Goal: Information Seeking & Learning: Learn about a topic

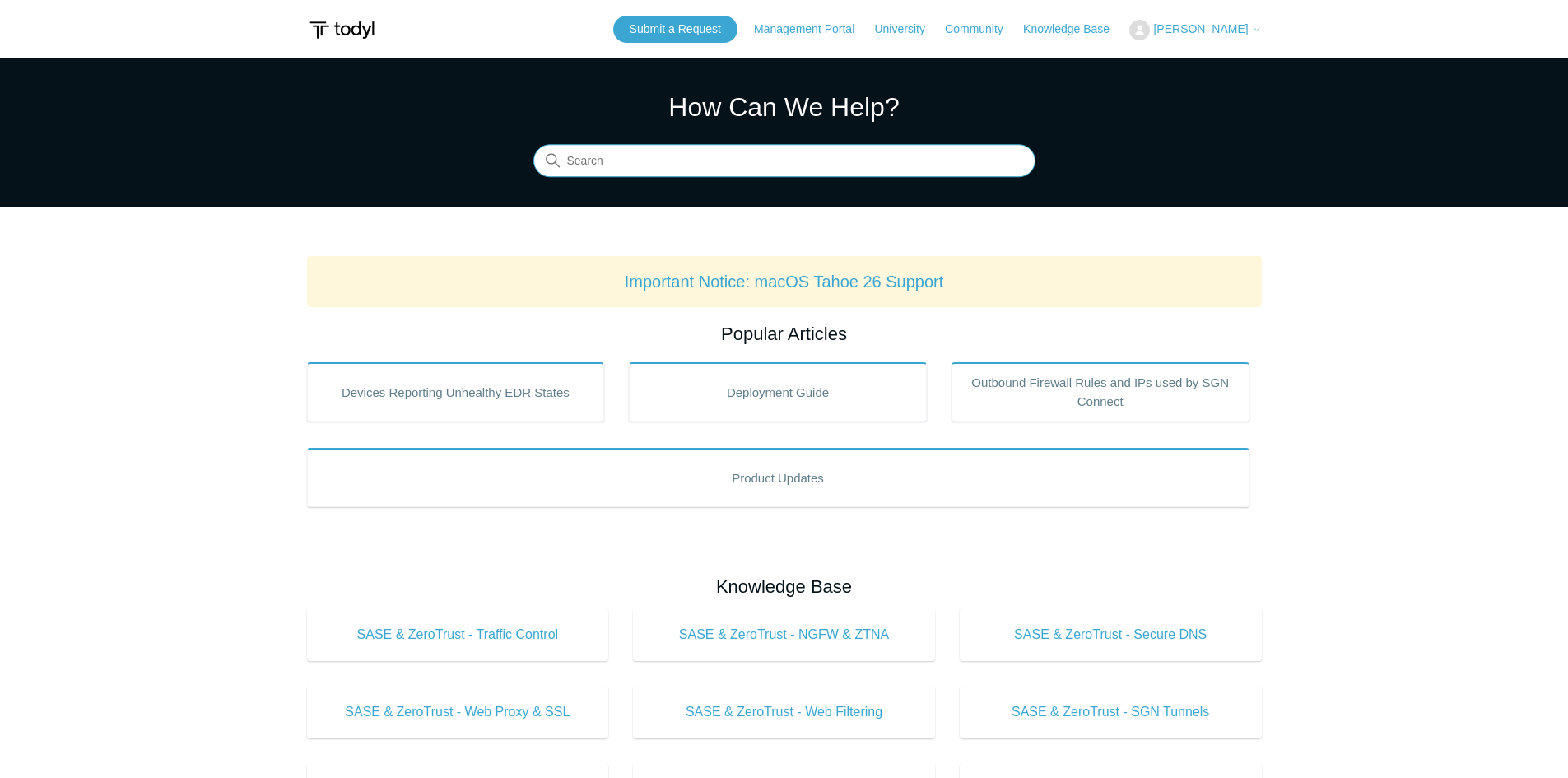
click at [614, 152] on input "Search" at bounding box center [785, 161] width 502 height 33
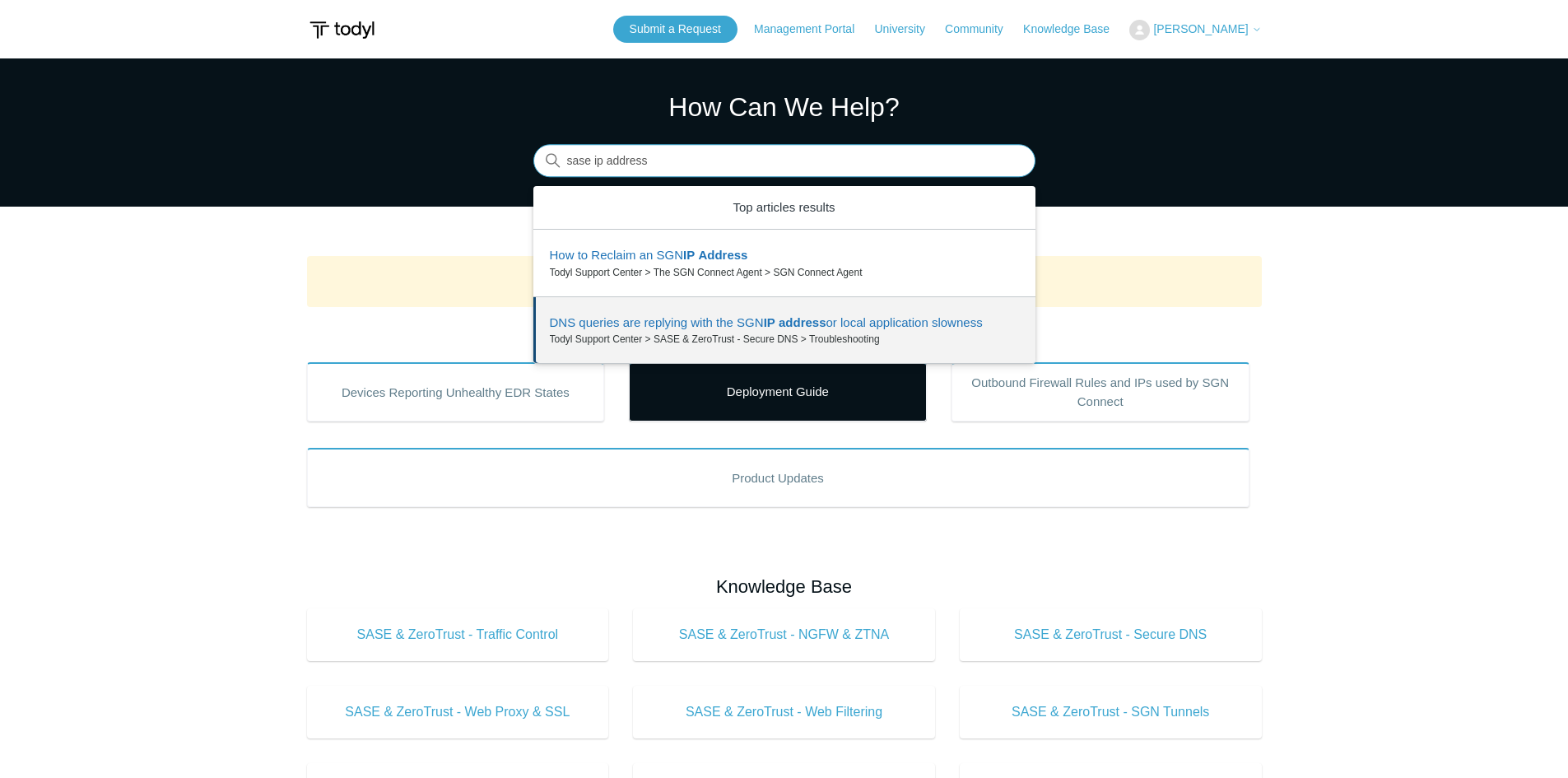
drag, startPoint x: 719, startPoint y: 225, endPoint x: 704, endPoint y: 367, distance: 142.8
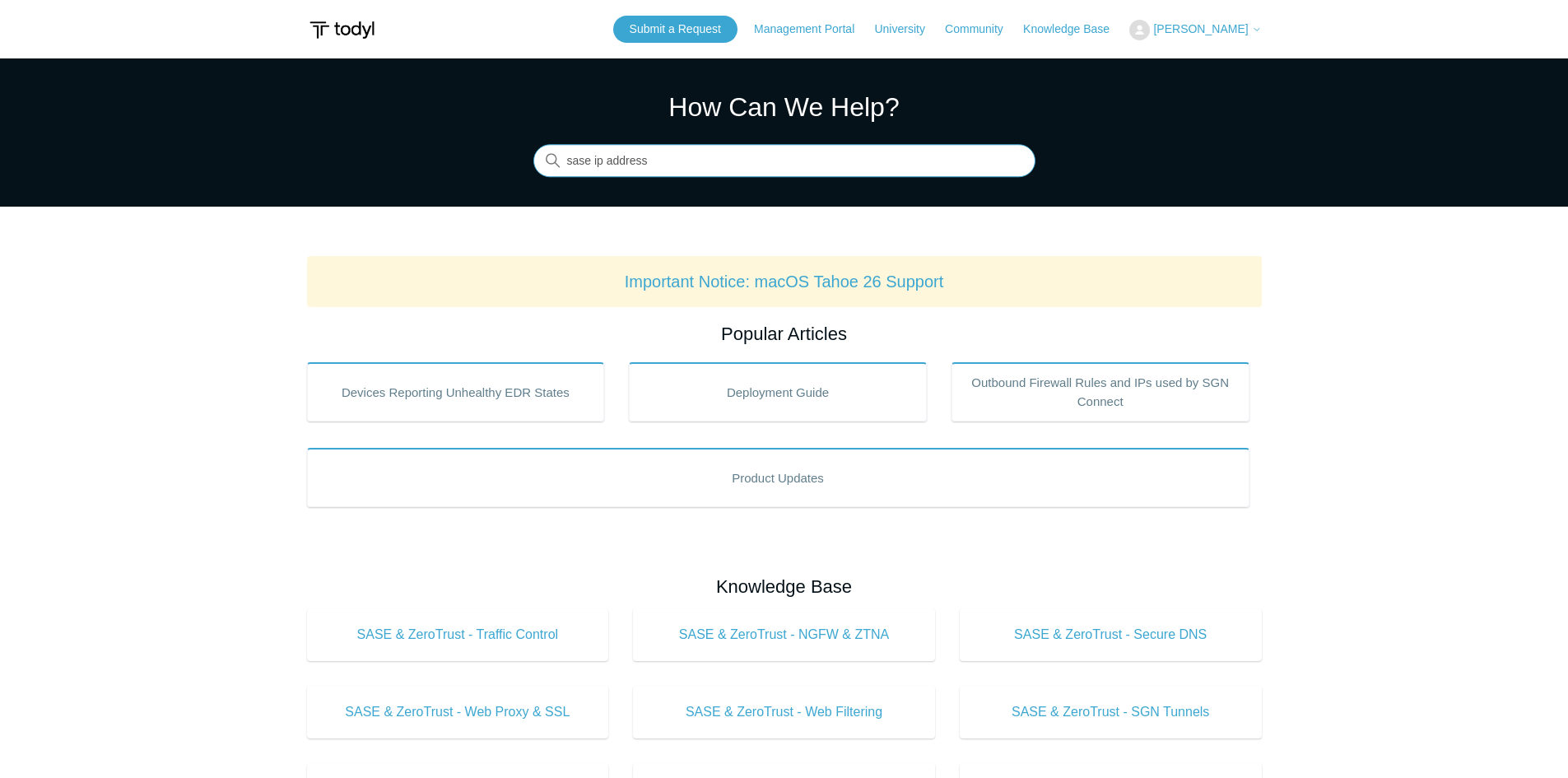
type input "sase ip address"
click at [688, 149] on input "sase ip address" at bounding box center [785, 161] width 502 height 33
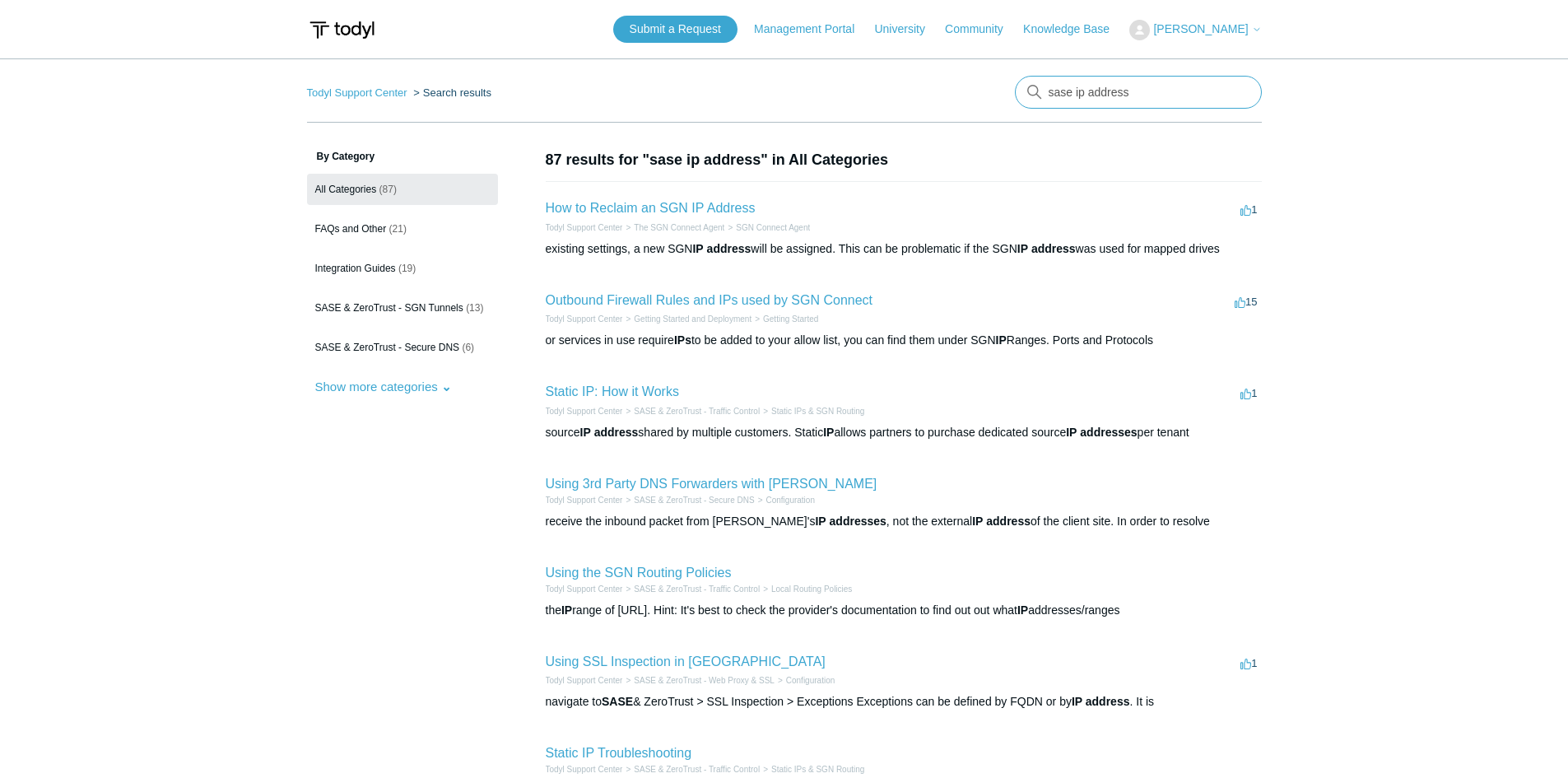
click at [1062, 87] on input "sase ip address" at bounding box center [1138, 92] width 247 height 33
click at [684, 204] on link "How to Reclaim an SGN IP Address" at bounding box center [650, 208] width 210 height 14
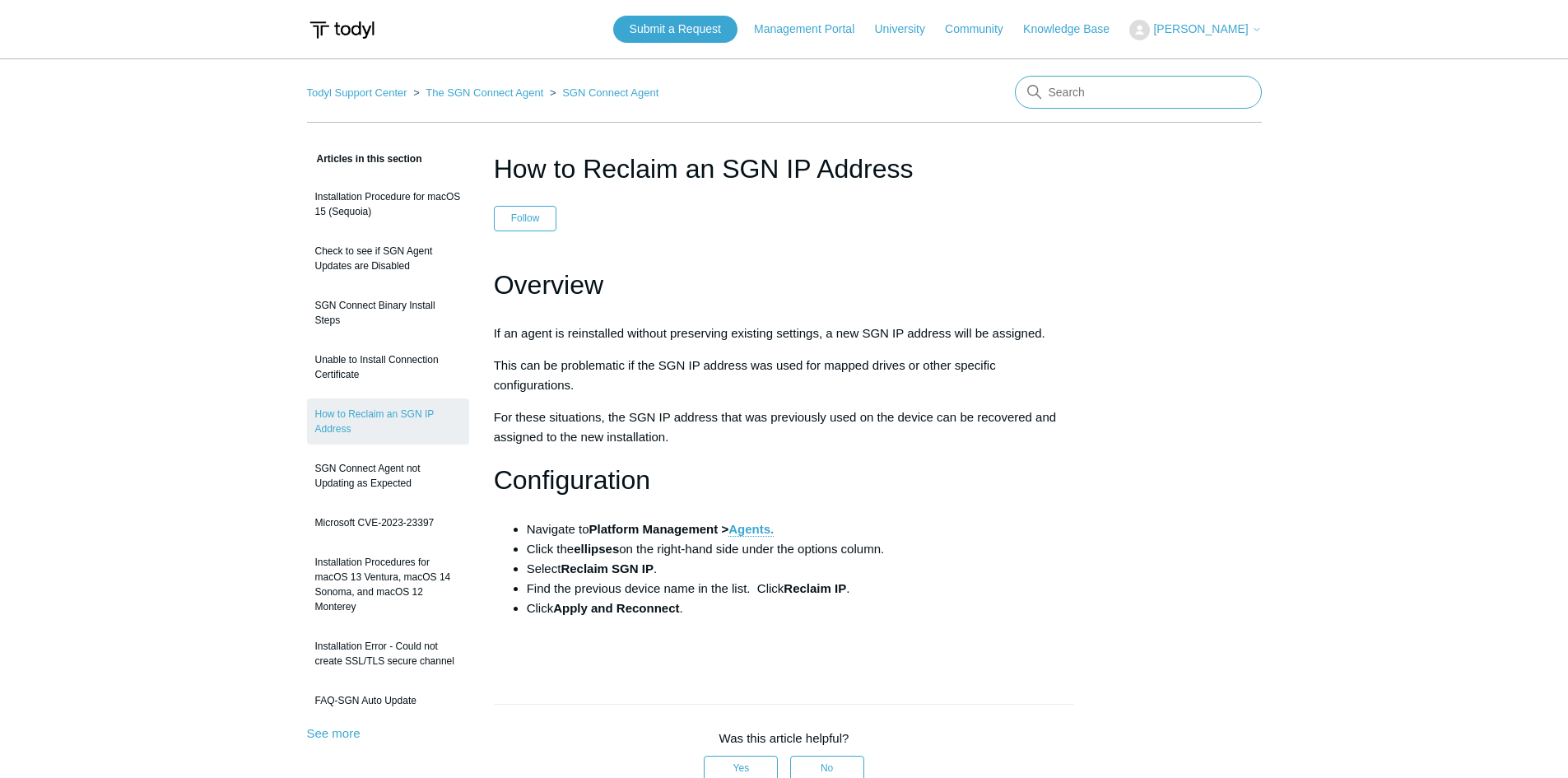
click at [1083, 86] on input "Search" at bounding box center [1138, 92] width 247 height 33
click at [523, 94] on link "The SGN Connect Agent" at bounding box center [484, 92] width 117 height 13
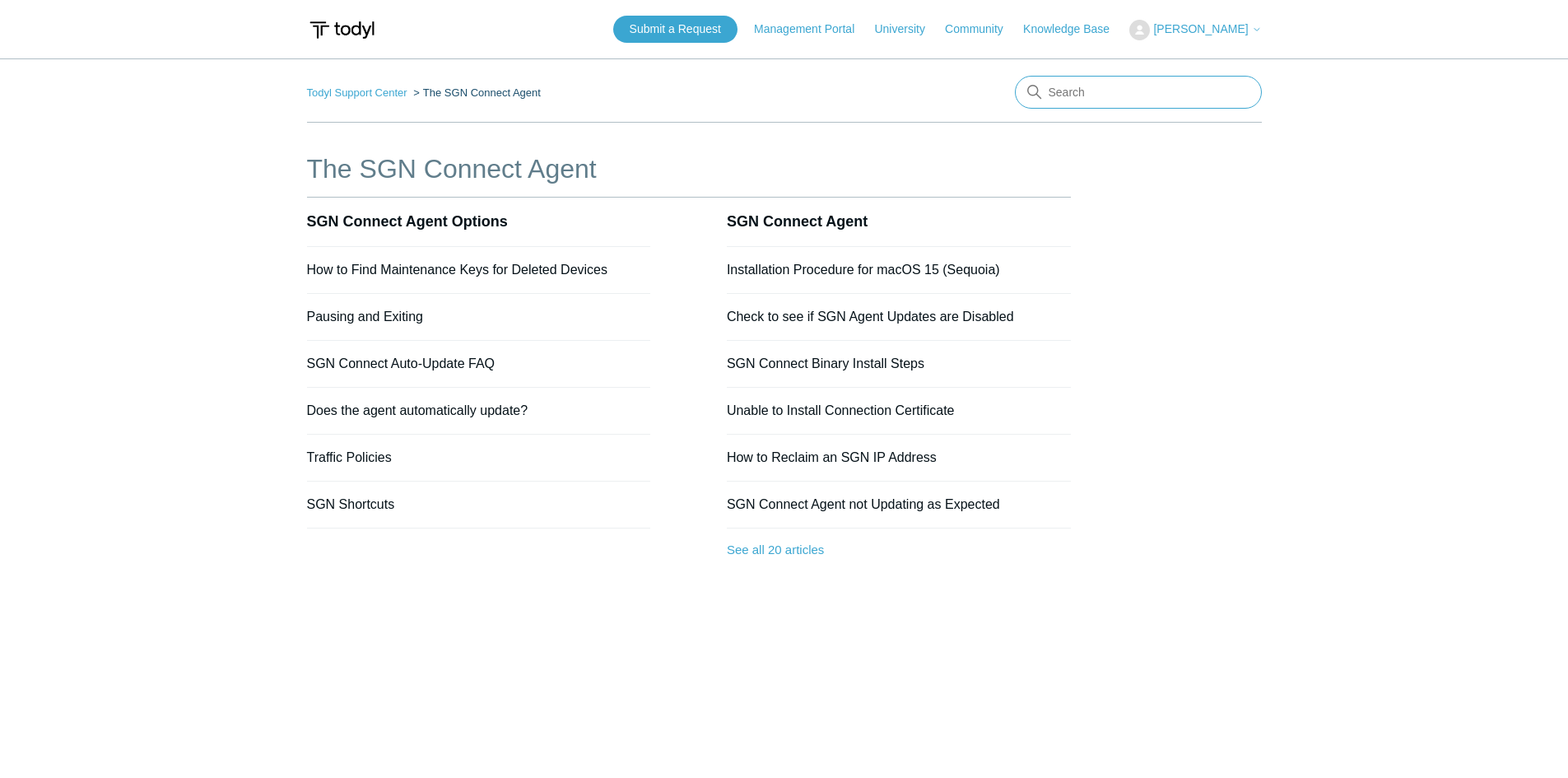
click at [1104, 93] on input "Search" at bounding box center [1138, 92] width 247 height 33
type input "SGN Tunnet NAT IP"
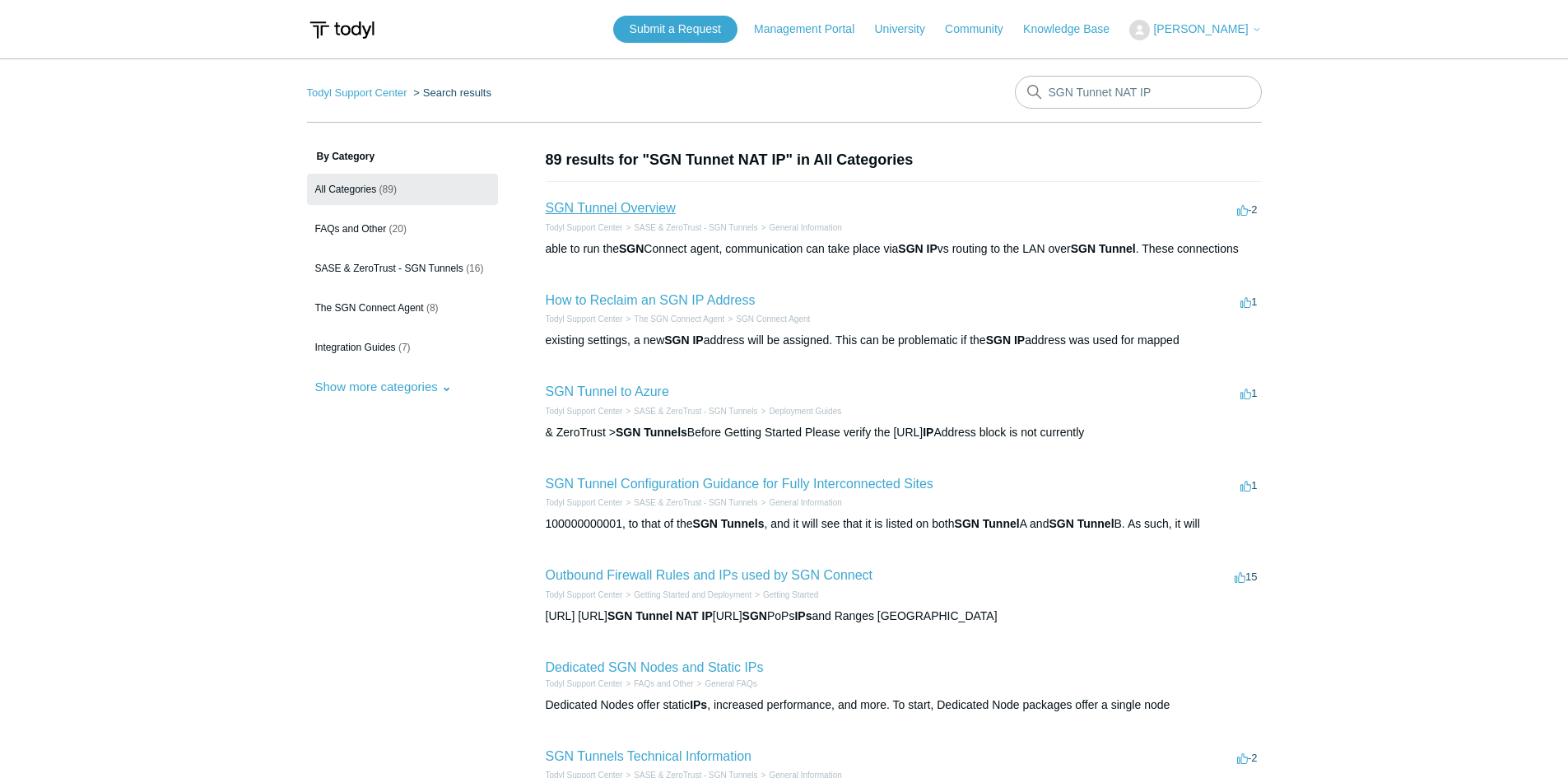
click at [575, 208] on link "SGN Tunnel Overview" at bounding box center [610, 208] width 130 height 14
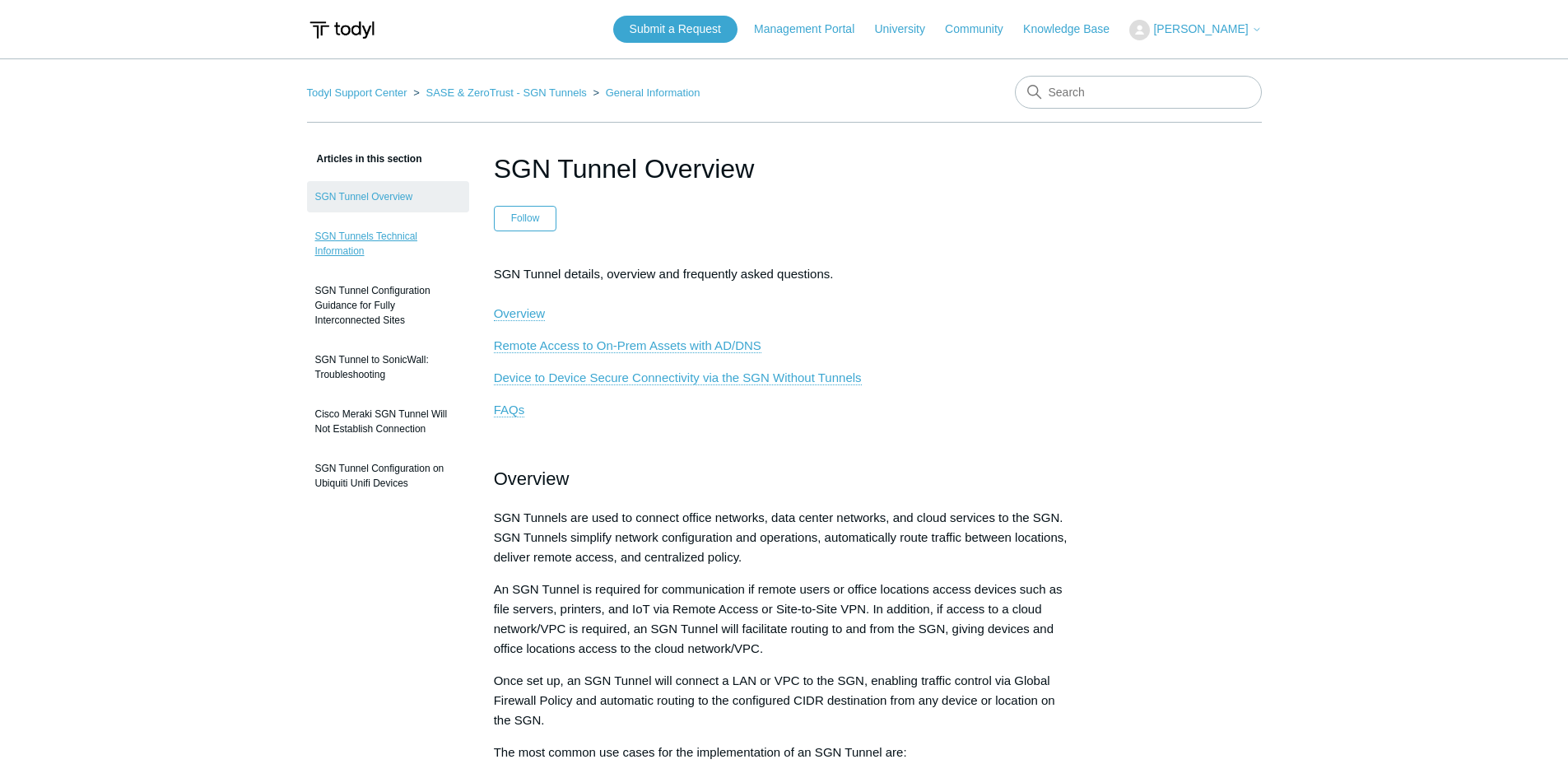
click at [410, 242] on link "SGN Tunnels Technical Information" at bounding box center [388, 243] width 162 height 46
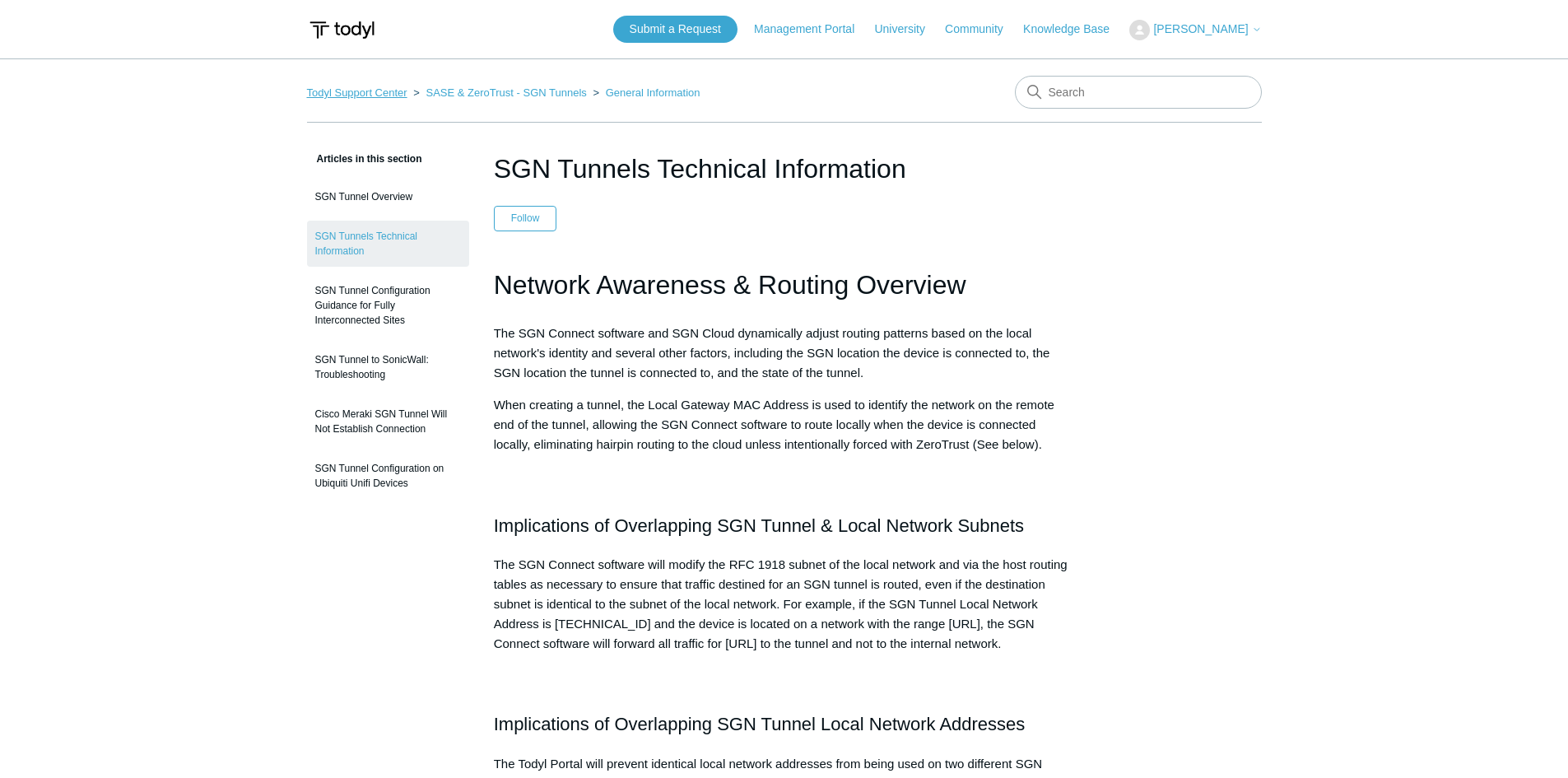
click at [346, 96] on link "Todyl Support Center" at bounding box center [357, 92] width 101 height 13
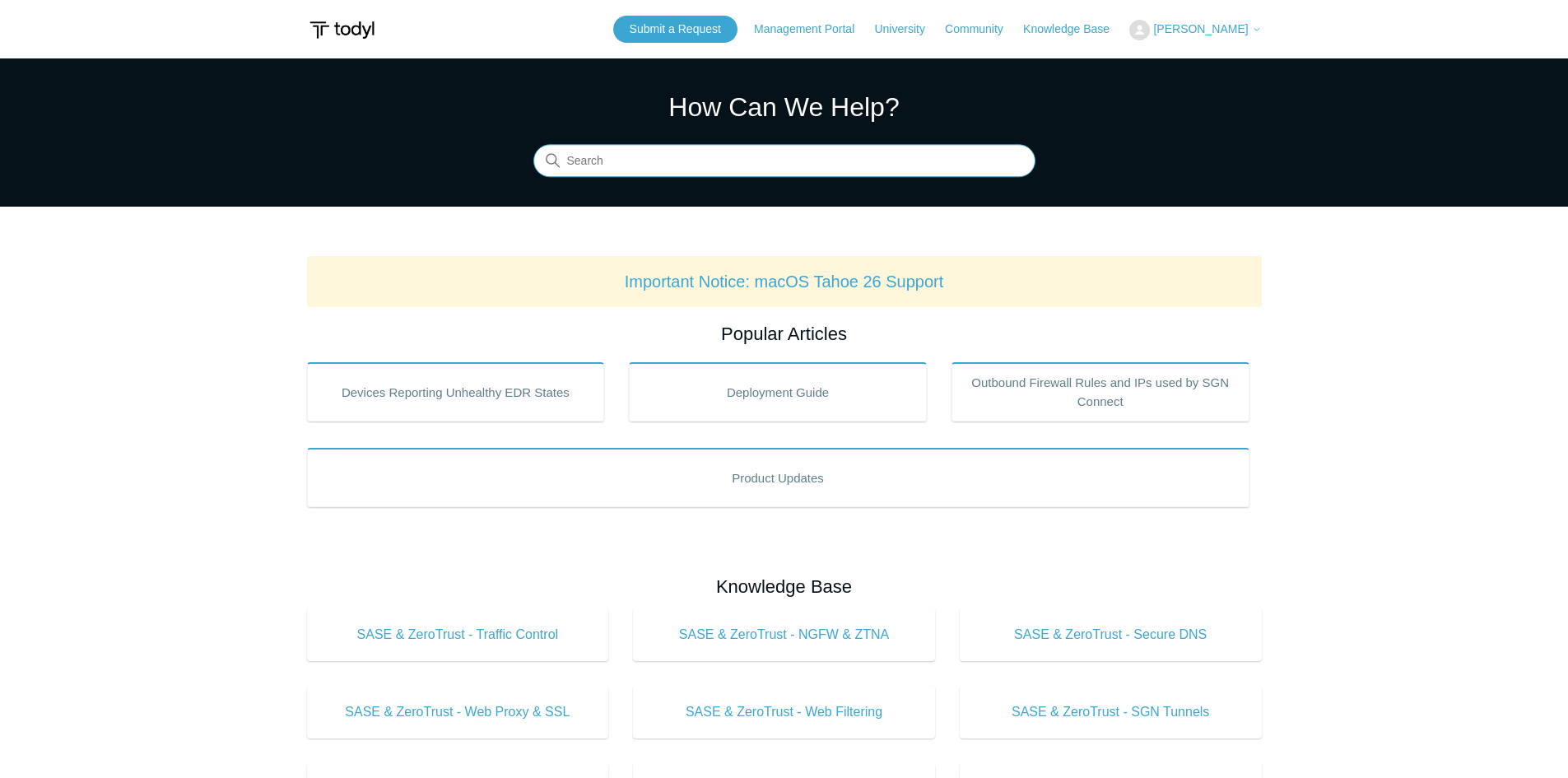
click at [588, 155] on input "Search" at bounding box center [785, 161] width 502 height 33
click at [624, 155] on input "Search" at bounding box center [785, 161] width 502 height 33
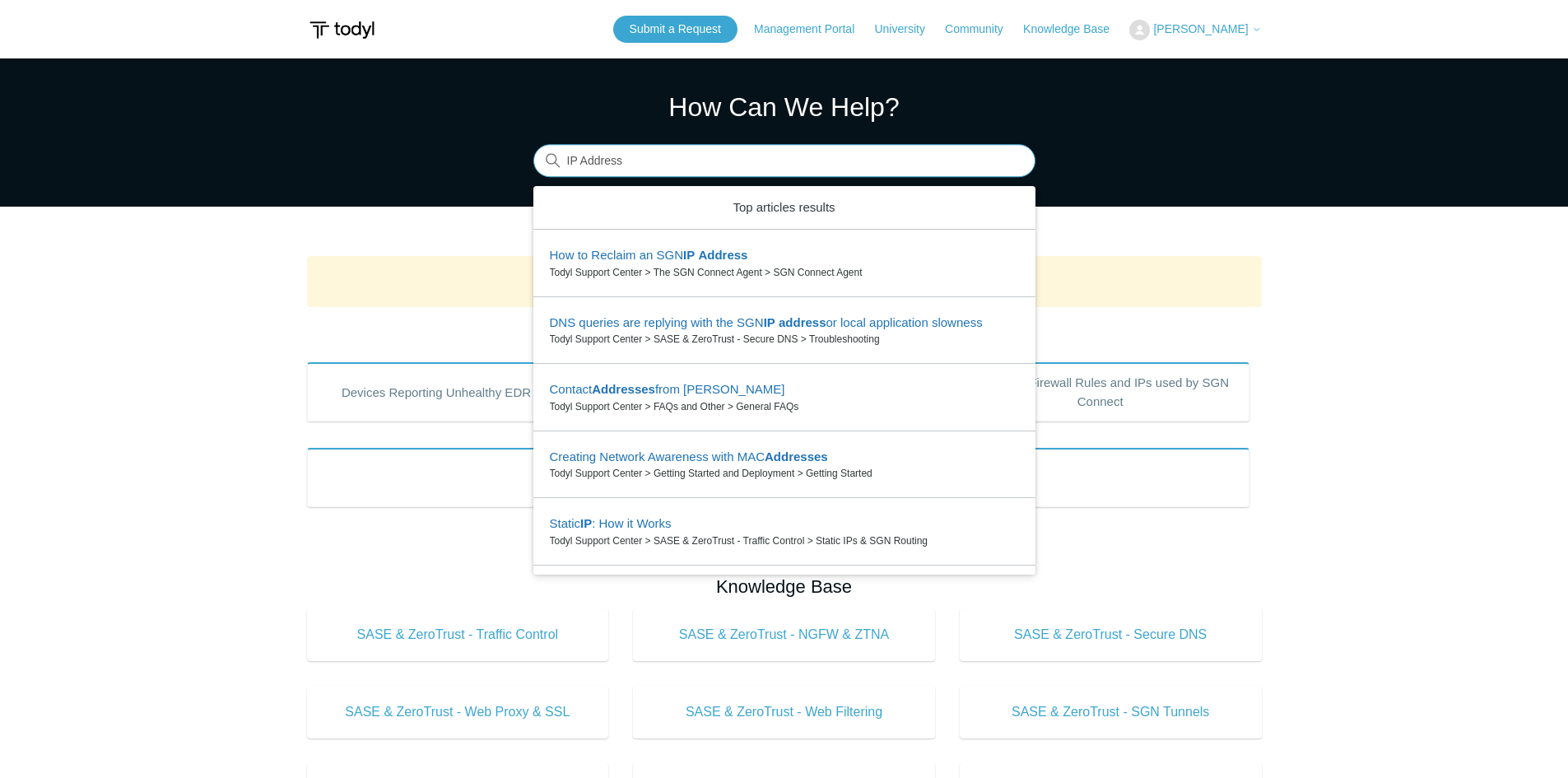
type input "IP Address"
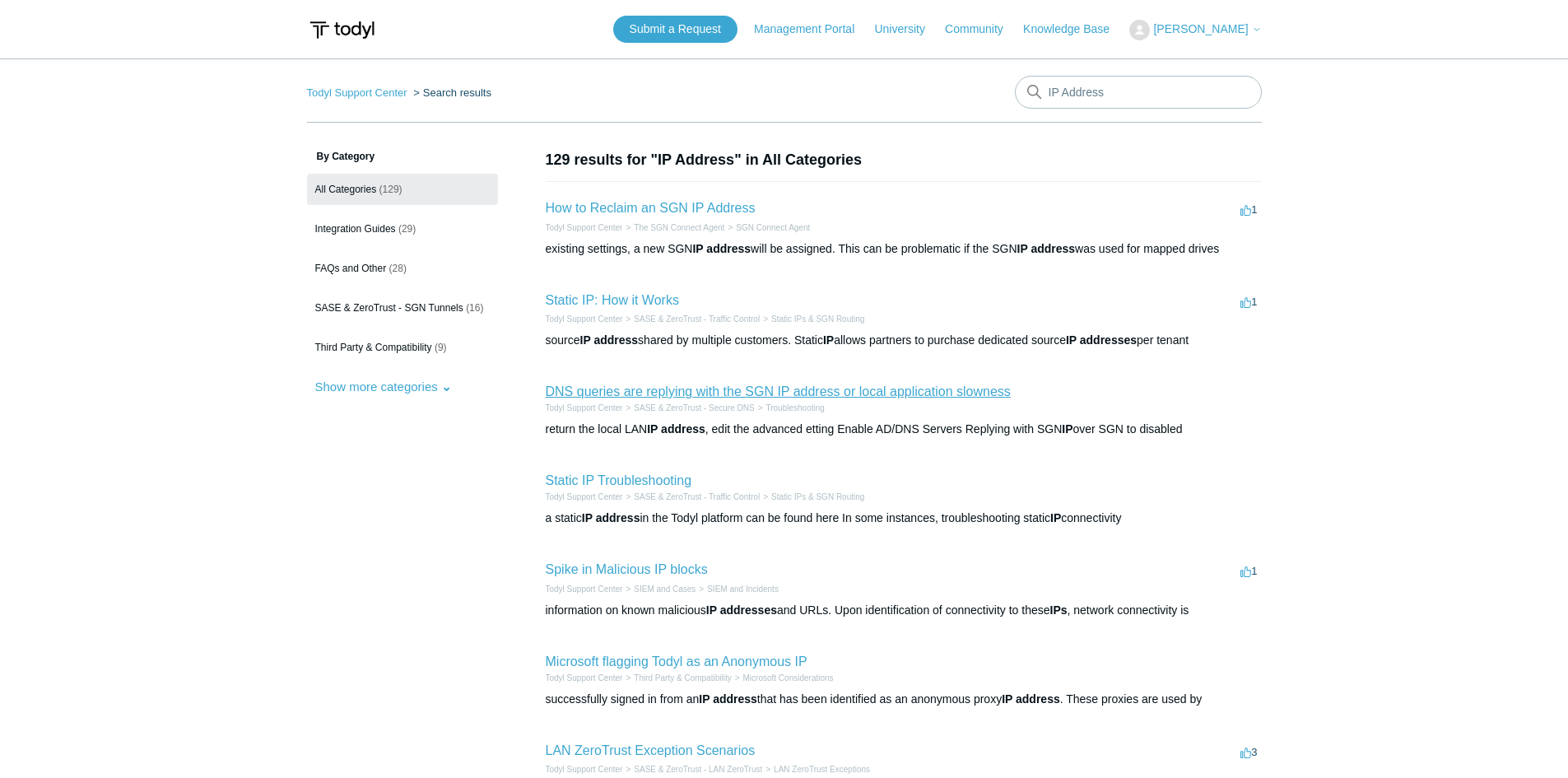
click at [672, 397] on link "DNS queries are replying with the SGN IP address or local application slowness" at bounding box center [778, 391] width 465 height 14
click at [465, 314] on link "SASE & ZeroTrust - SGN Tunnels (16)" at bounding box center [402, 308] width 191 height 31
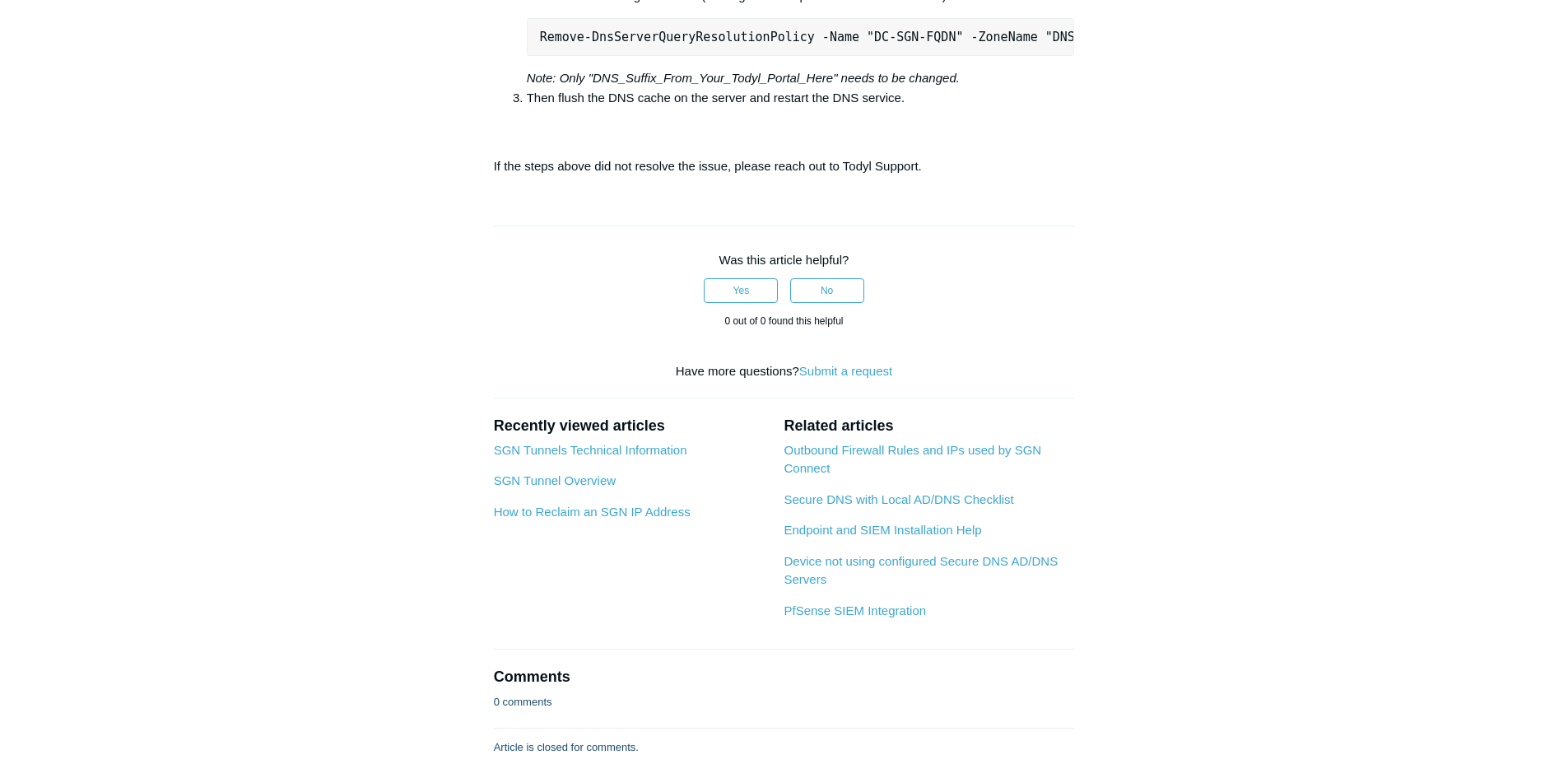
scroll to position [1400, 0]
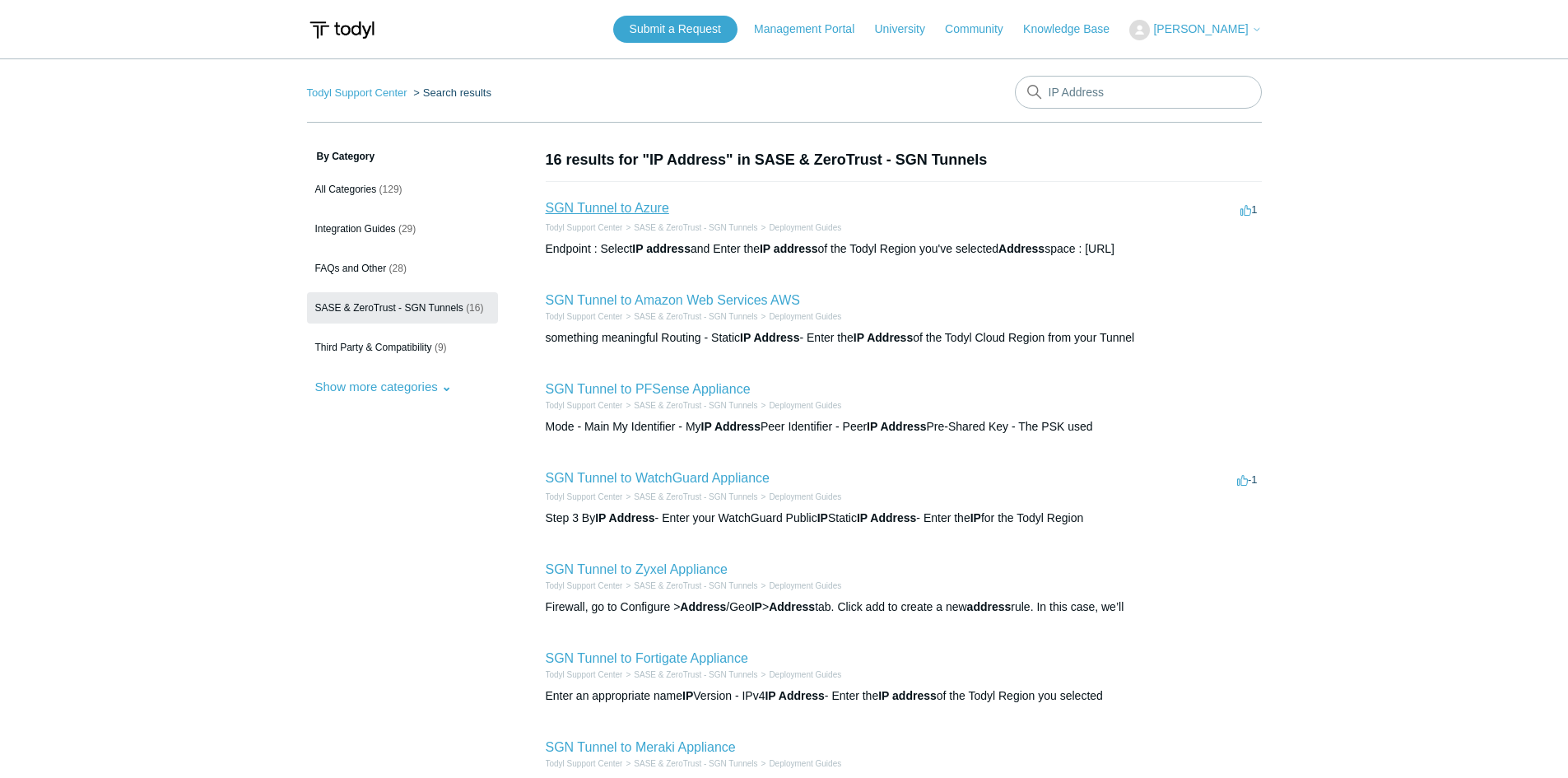
click at [635, 211] on link "SGN Tunnel to Azure" at bounding box center [607, 208] width 123 height 14
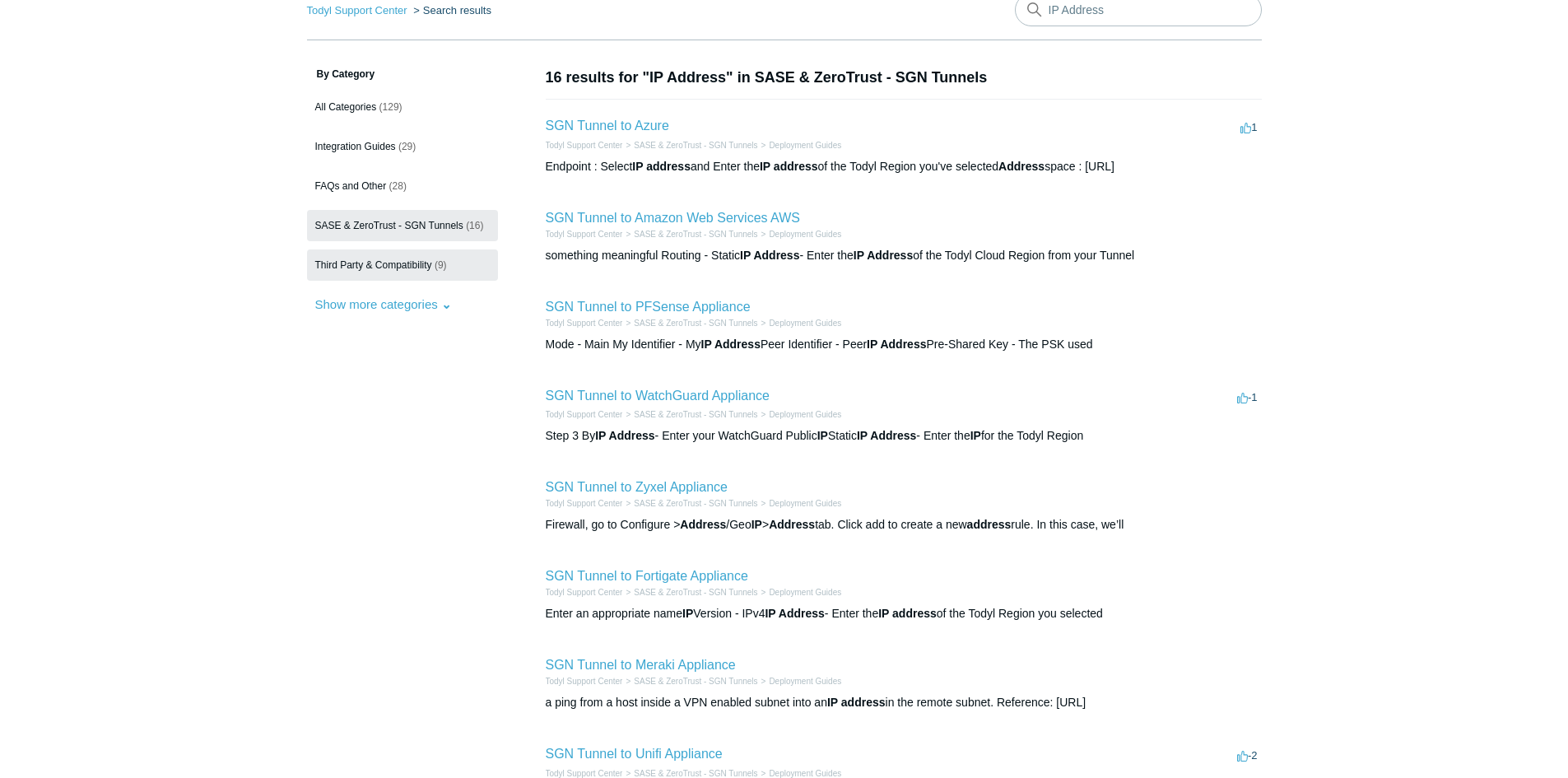
click at [399, 252] on link "Third Party & Compatibility (9)" at bounding box center [402, 265] width 191 height 31
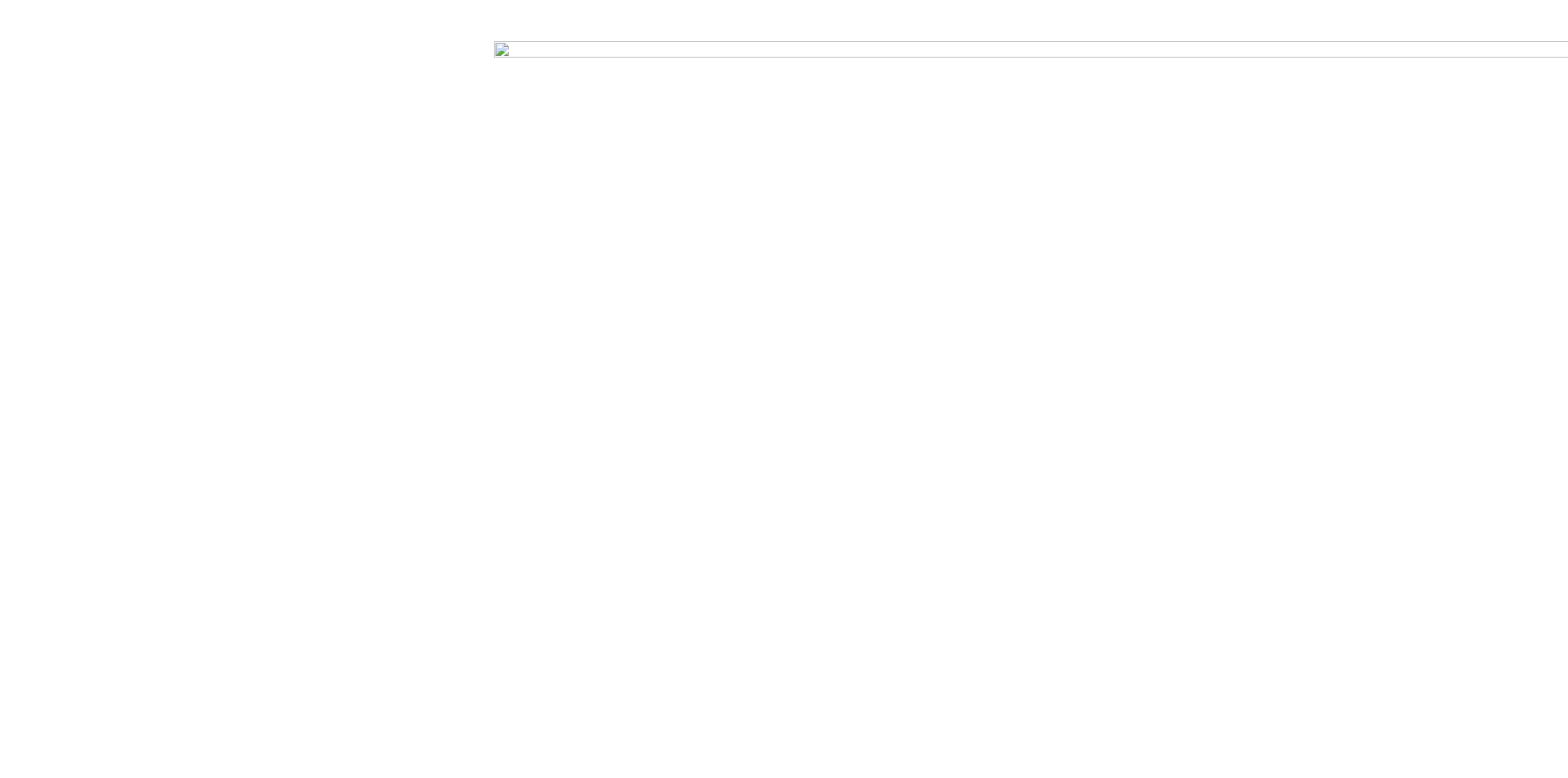
scroll to position [7244, 0]
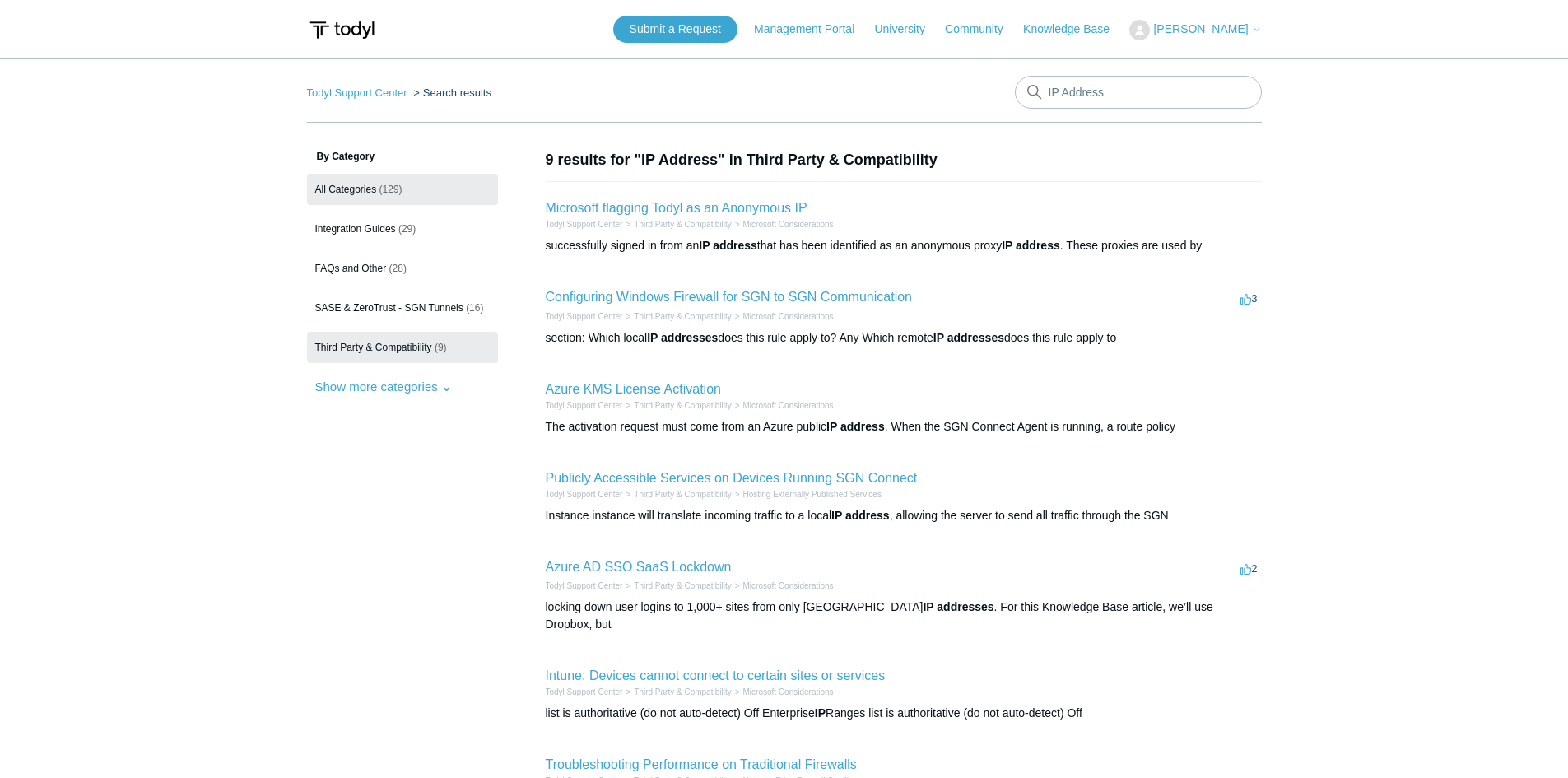
click at [418, 191] on link "All Categories (129)" at bounding box center [402, 190] width 191 height 31
